Goal: Task Accomplishment & Management: Use online tool/utility

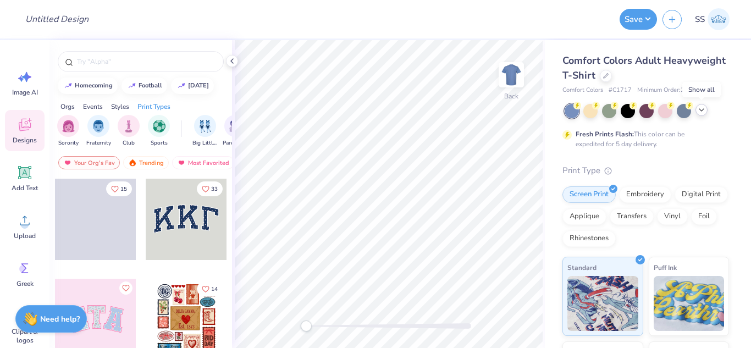
click at [705, 108] on icon at bounding box center [701, 110] width 9 height 9
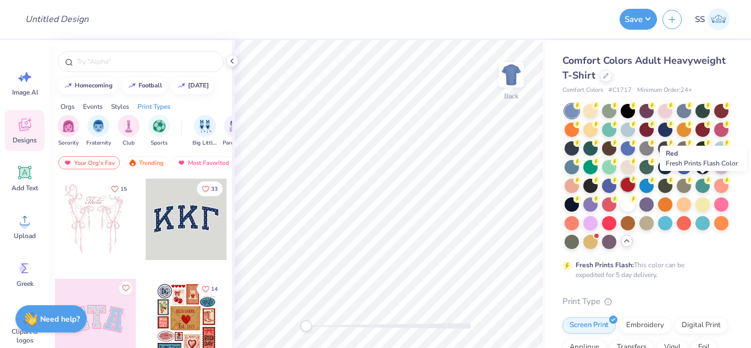
click at [635, 190] on div at bounding box center [627, 185] width 14 height 14
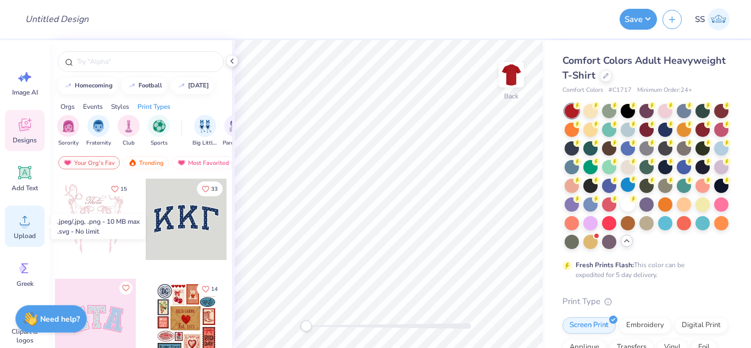
click at [14, 233] on span "Upload" at bounding box center [25, 235] width 22 height 9
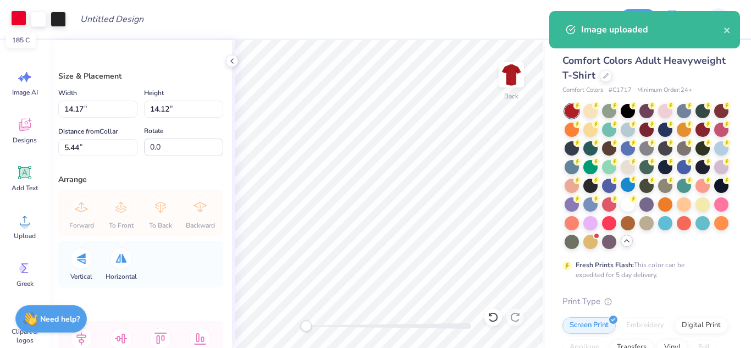
click at [23, 21] on div at bounding box center [18, 17] width 15 height 15
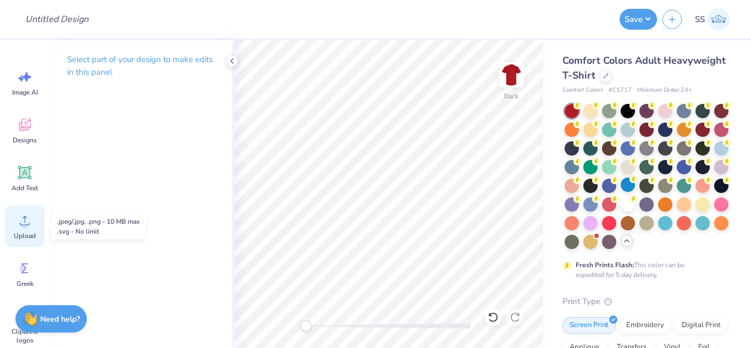
click at [16, 220] on icon at bounding box center [24, 220] width 16 height 16
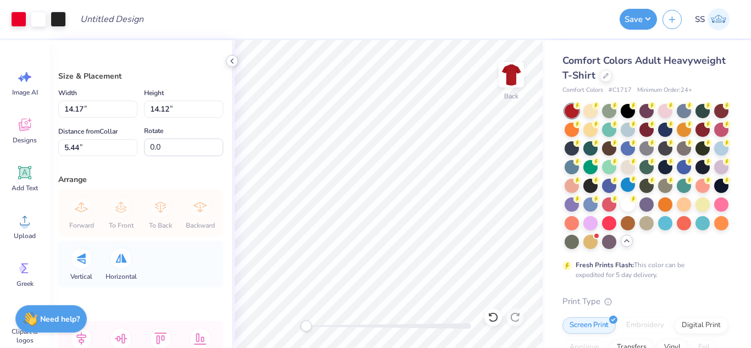
click at [229, 56] on div at bounding box center [232, 61] width 12 height 12
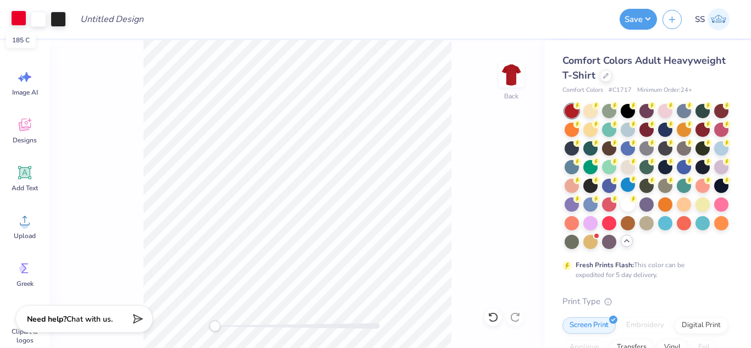
click at [24, 21] on div at bounding box center [18, 17] width 15 height 15
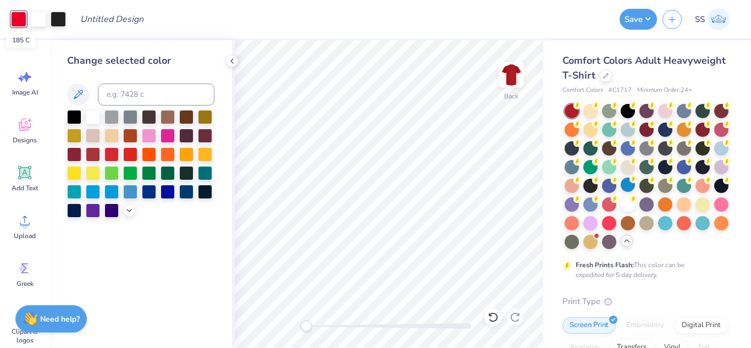
click at [24, 21] on div at bounding box center [18, 19] width 15 height 15
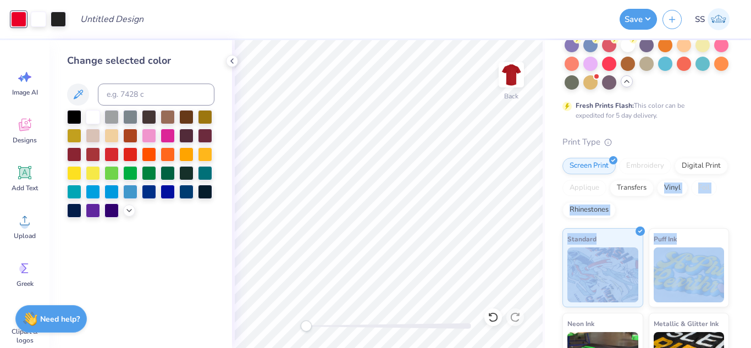
drag, startPoint x: 740, startPoint y: 182, endPoint x: 740, endPoint y: 242, distance: 59.4
click at [740, 242] on div "Comfort Colors Adult Heavyweight T-Shirt Comfort Colors # C1717 Minimum Order: …" at bounding box center [648, 179] width 206 height 596
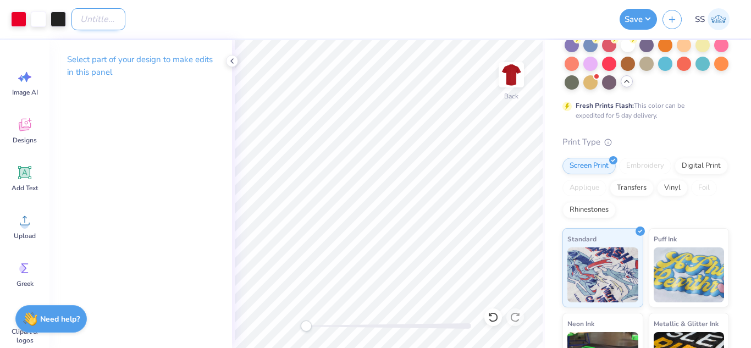
click at [125, 18] on input "Design Title" at bounding box center [98, 19] width 54 height 22
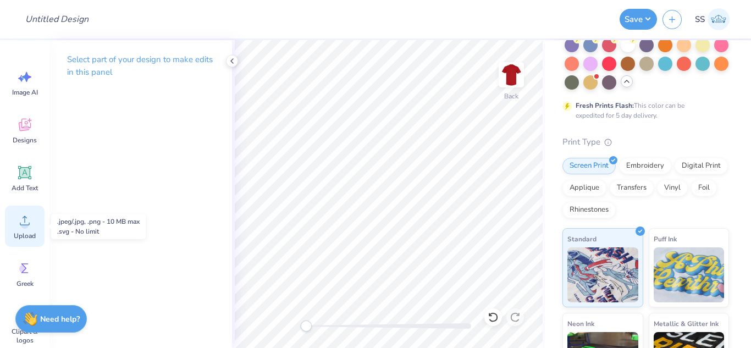
click at [24, 231] on div "Upload" at bounding box center [25, 226] width 40 height 41
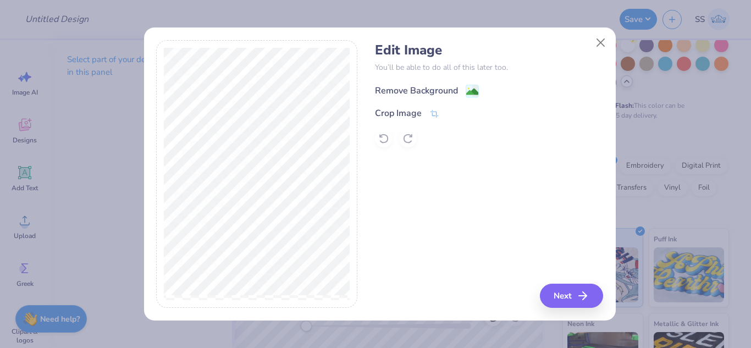
click at [464, 88] on div "Remove Background" at bounding box center [427, 91] width 104 height 14
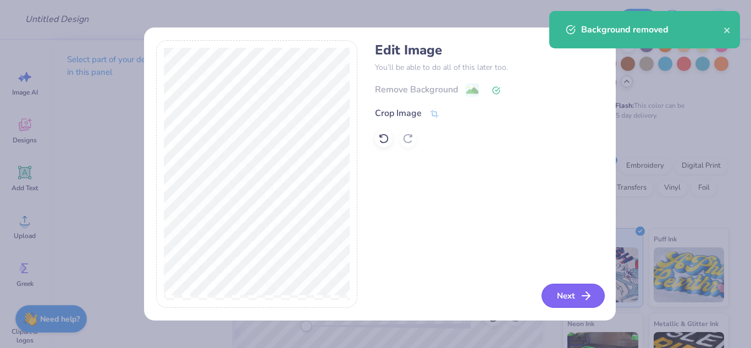
click at [588, 303] on button "Next" at bounding box center [572, 296] width 63 height 24
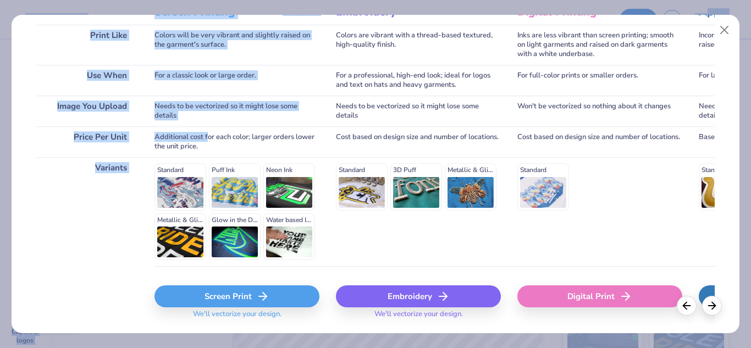
scroll to position [200, 0]
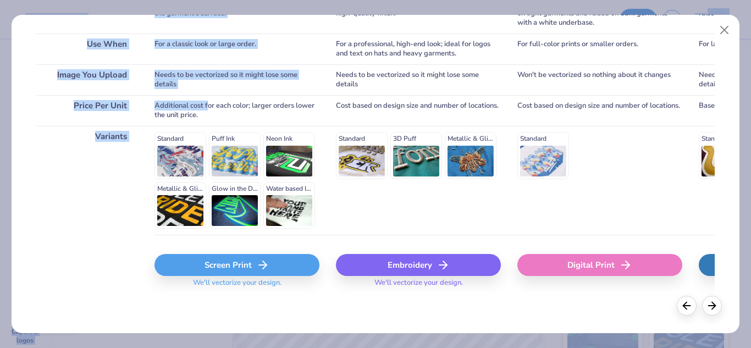
drag, startPoint x: 209, startPoint y: 309, endPoint x: 225, endPoint y: 353, distance: 46.1
click at [225, 347] on html "Design Title Save SS Image AI Designs Add Text Upload Greek Clipart & logos Dec…" at bounding box center [375, 174] width 751 height 348
click at [206, 260] on div "Screen Print" at bounding box center [236, 265] width 165 height 22
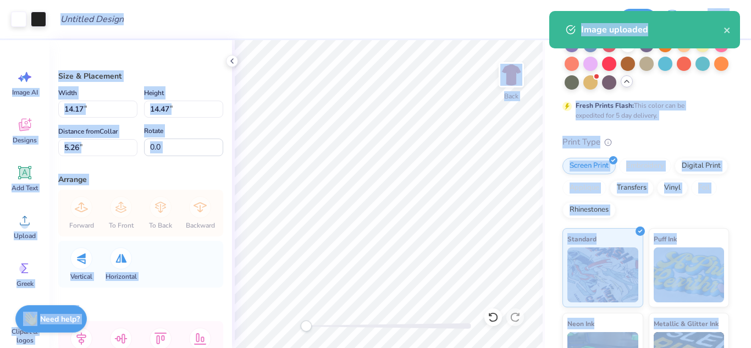
type input "11.80"
type input "12.05"
type input "5.27"
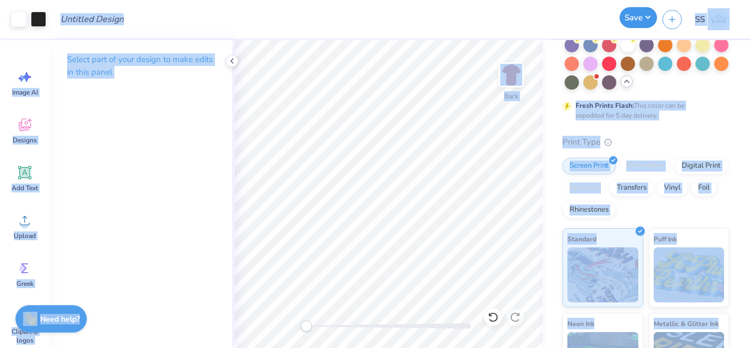
click at [638, 26] on button "Save" at bounding box center [637, 17] width 37 height 21
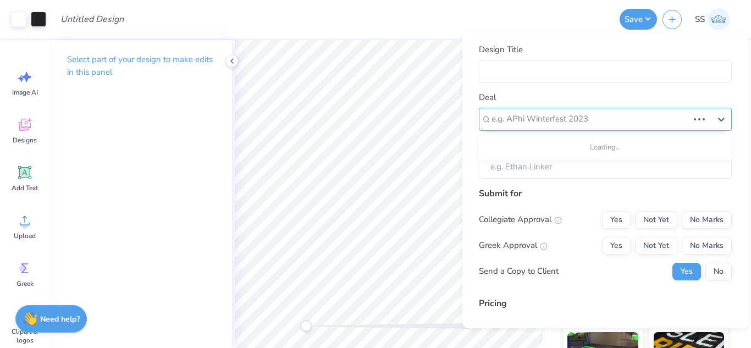
click at [653, 113] on div at bounding box center [589, 119] width 197 height 15
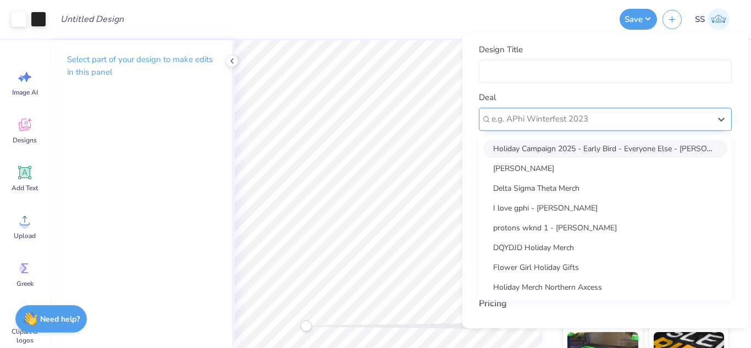
type input "[PERSON_NAME]"
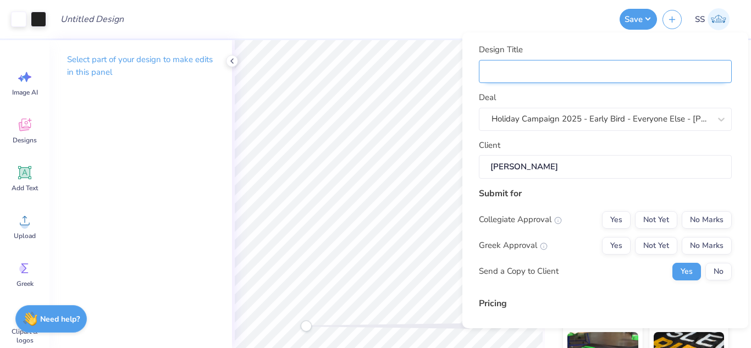
click at [617, 72] on input "Design Title" at bounding box center [605, 72] width 253 height 24
type input "S"
type input "Sh"
type input "Shi"
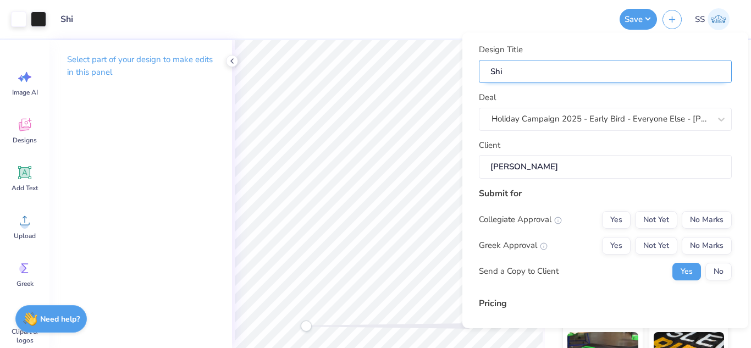
type input "Shir"
type input "Shirt"
type input "Shirts"
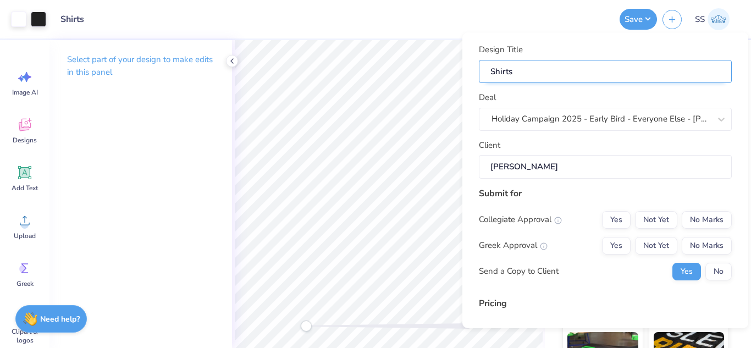
type input "Shirts"
type input "Shirts f"
type input "Shirts fo"
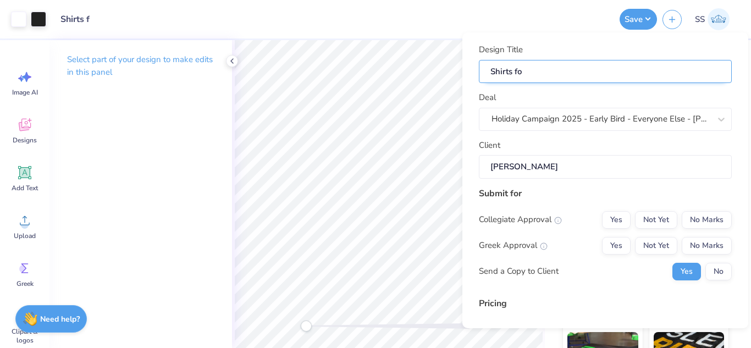
type input "Shirts fo"
type input "Shirts for"
type input "Shirts for C"
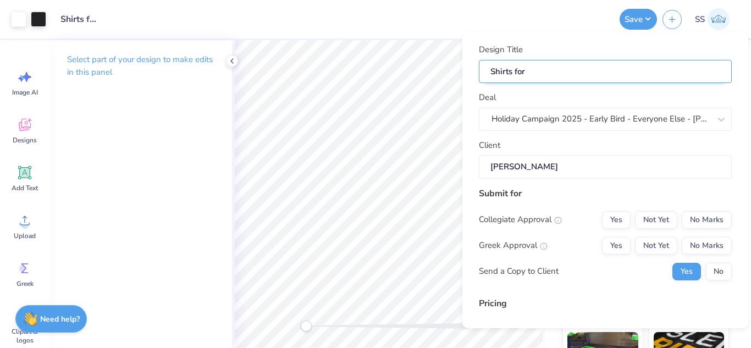
type input "Shirts for C"
type input "Shirts for Ch"
type input "Shirts for Chr"
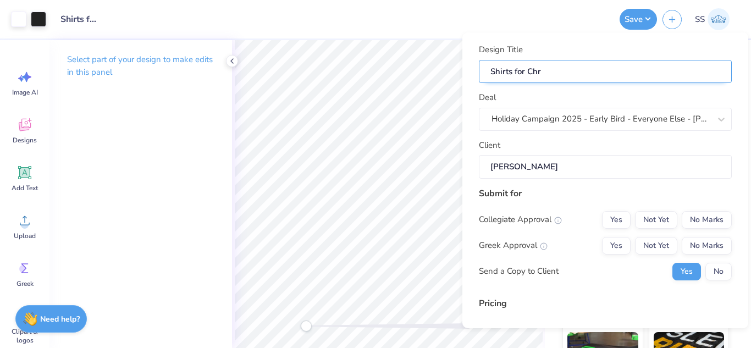
type input "Shirts for Chri"
type input "Shirts for [PERSON_NAME]"
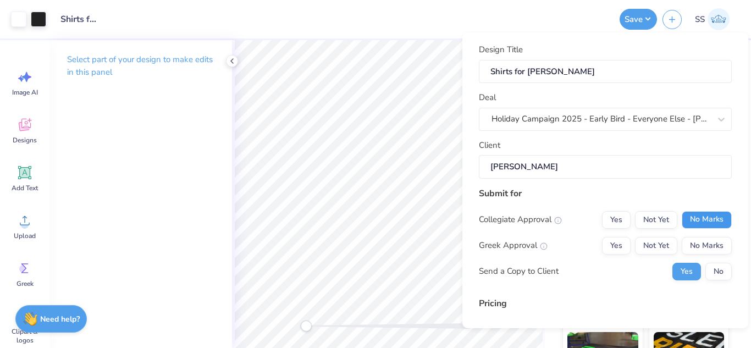
click at [716, 214] on button "No Marks" at bounding box center [706, 220] width 50 height 18
click at [711, 245] on button "No Marks" at bounding box center [706, 246] width 50 height 18
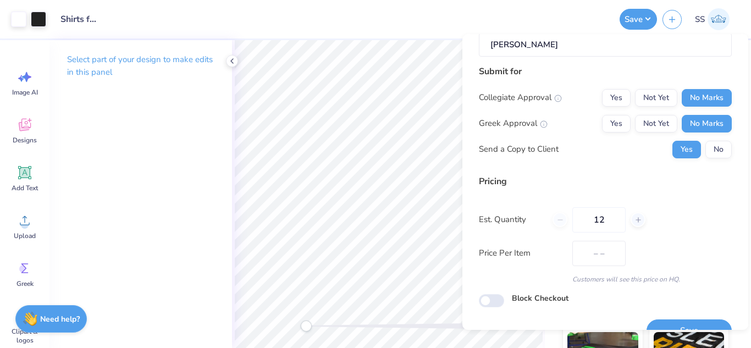
scroll to position [147, 0]
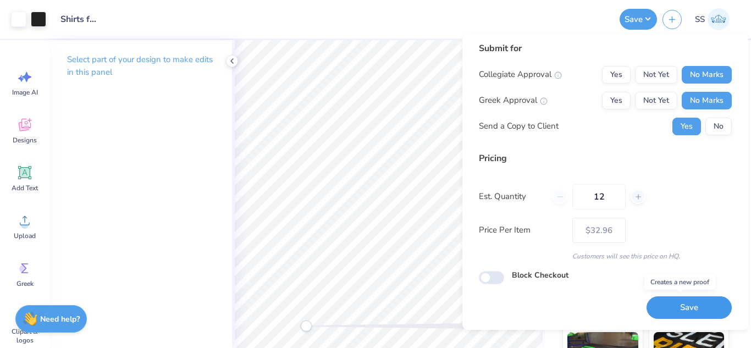
click at [708, 308] on button "Save" at bounding box center [688, 307] width 85 height 23
type input "$32.96"
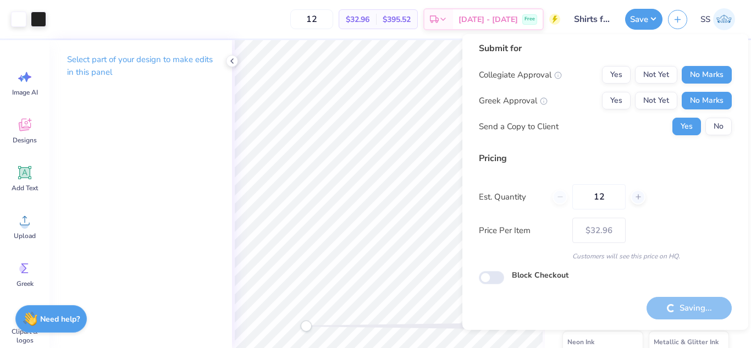
scroll to position [178, 0]
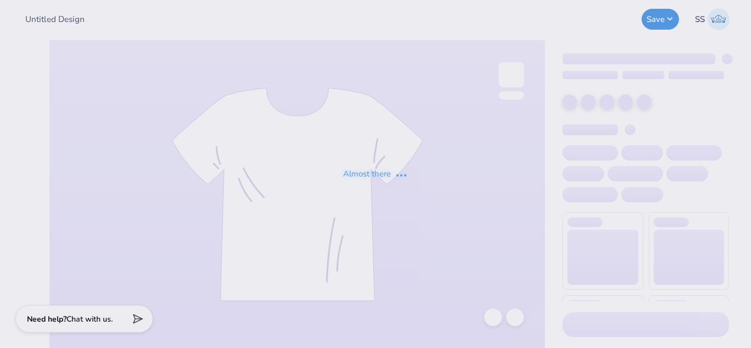
type input "Shirts for [PERSON_NAME]"
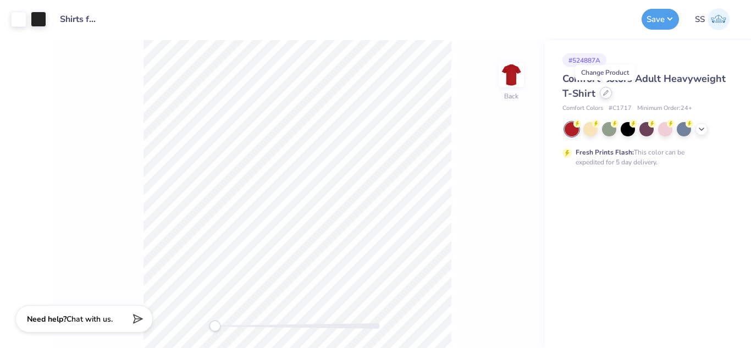
click at [606, 93] on icon at bounding box center [605, 93] width 4 height 4
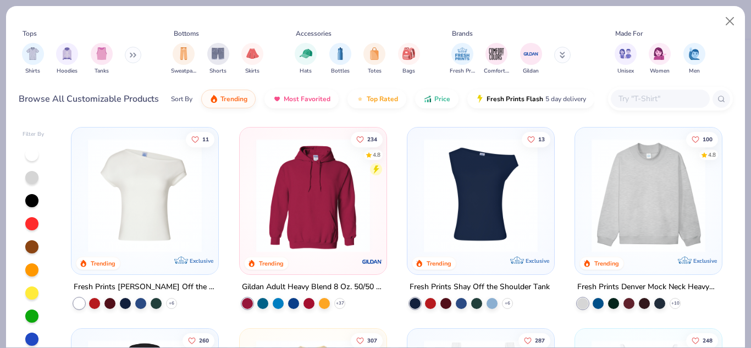
click at [666, 97] on input "text" at bounding box center [659, 98] width 85 height 13
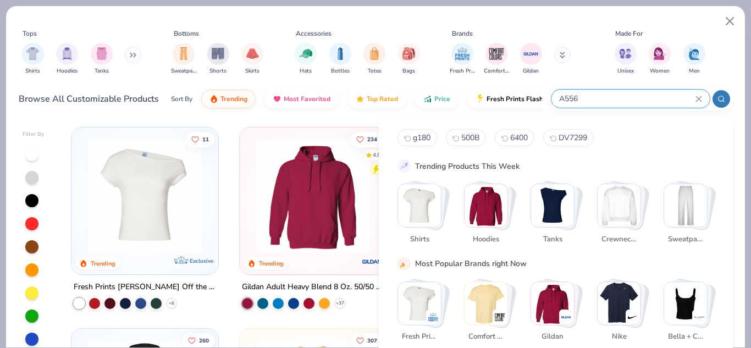
type input "A556"
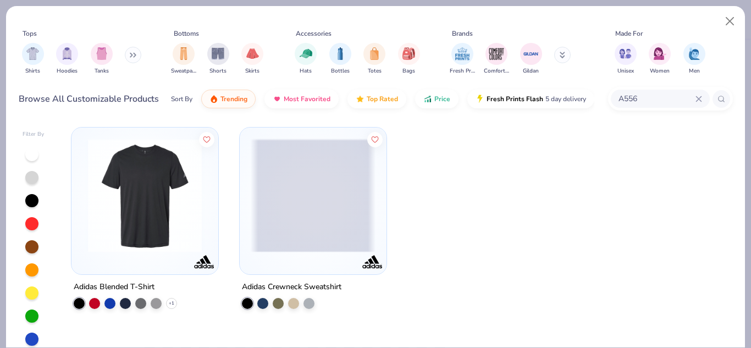
click at [81, 211] on div at bounding box center [145, 192] width 136 height 119
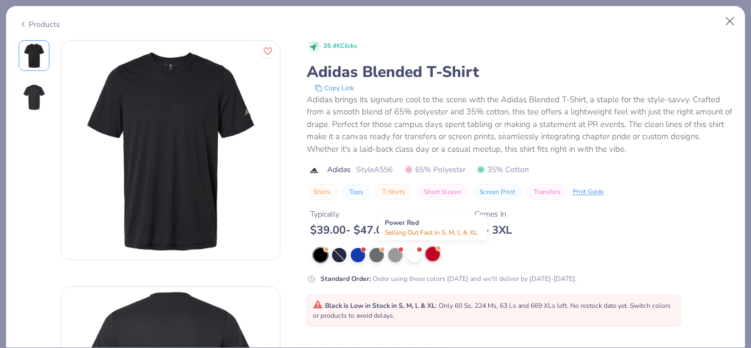
click at [432, 255] on div at bounding box center [432, 254] width 14 height 14
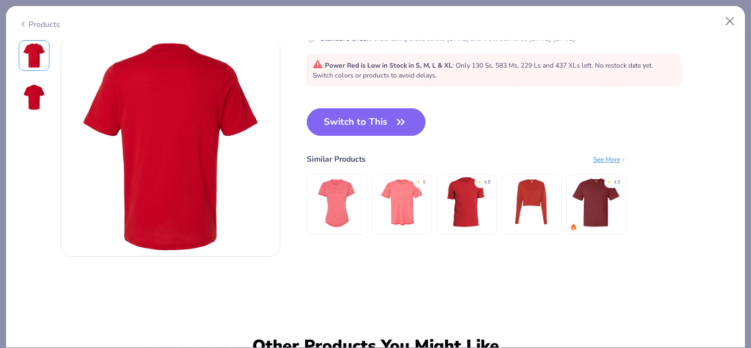
scroll to position [260, 0]
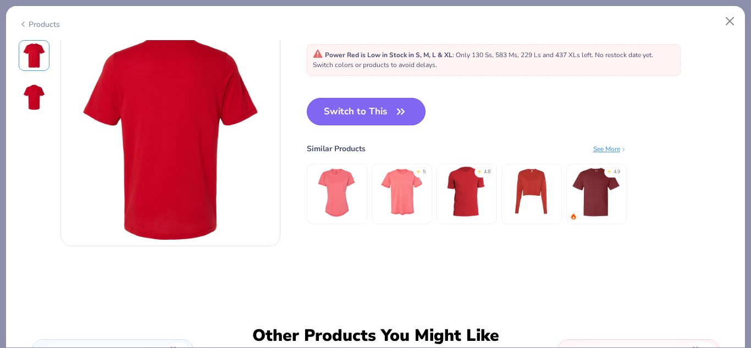
click at [345, 111] on button "Switch to This" at bounding box center [366, 111] width 119 height 27
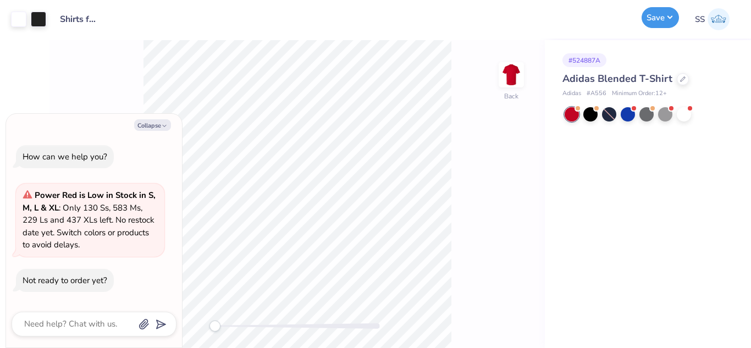
click at [648, 20] on button "Save" at bounding box center [659, 17] width 37 height 21
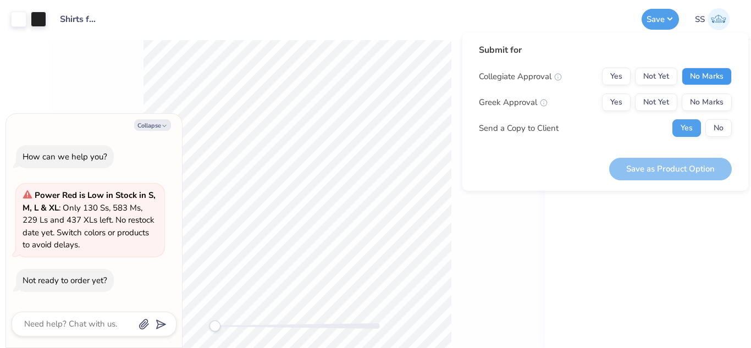
click at [683, 71] on button "No Marks" at bounding box center [706, 77] width 50 height 18
click at [703, 99] on button "No Marks" at bounding box center [706, 102] width 50 height 18
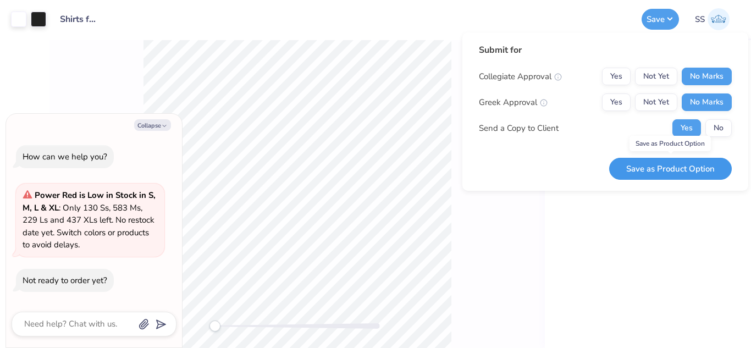
click at [684, 161] on button "Save as Product Option" at bounding box center [670, 169] width 123 height 23
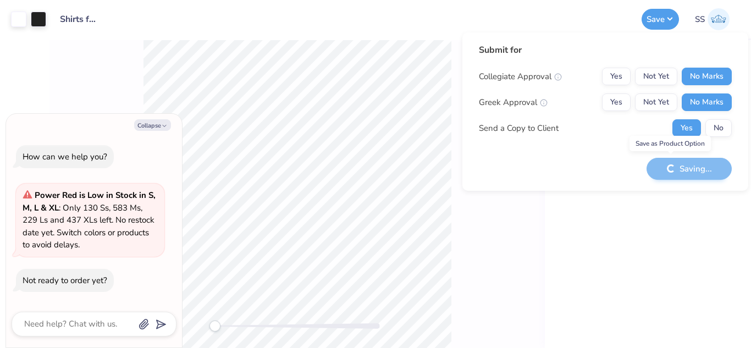
click at [684, 161] on div "Saving..." at bounding box center [688, 169] width 85 height 23
type textarea "x"
